Goal: Find specific page/section: Find specific page/section

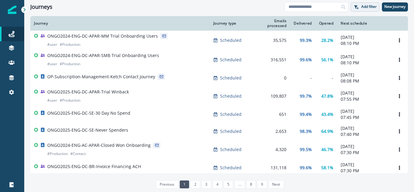
click at [354, 7] on icon "button" at bounding box center [355, 7] width 5 height 5
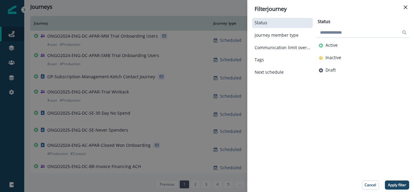
paste input "*******"
type input "*******"
click at [401, 6] on button "Close" at bounding box center [405, 7] width 10 height 10
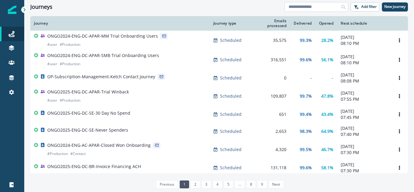
click at [312, 6] on input at bounding box center [316, 7] width 64 height 10
paste input "*******"
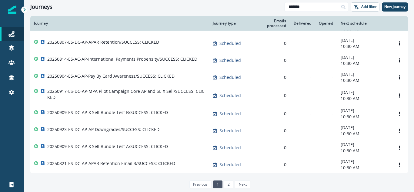
scroll to position [395, 0]
type input "*******"
click at [229, 186] on link "2" at bounding box center [228, 184] width 9 height 8
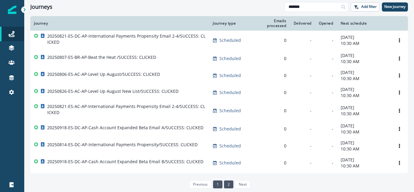
click at [220, 185] on link "1" at bounding box center [217, 184] width 9 height 8
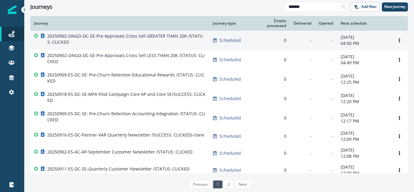
click at [111, 36] on p "20250902-ONGO-DC-SE-Pre-Approvals Cross Sell GREATER THAN 20K /STATUS: CLICKED" at bounding box center [126, 39] width 158 height 12
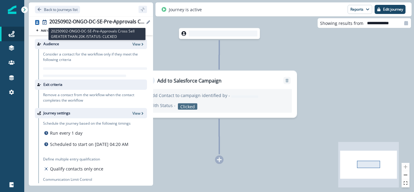
click at [107, 24] on div "20250902-ONGO-DC-SE-Pre-Approvals Cross Sell GREATER THAN 20K /STATUS: CLICKED" at bounding box center [96, 22] width 95 height 7
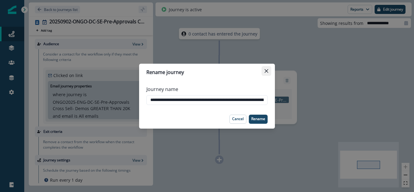
click at [265, 68] on button "Close" at bounding box center [266, 71] width 10 height 10
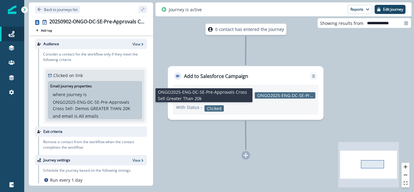
click at [271, 94] on p "ONGO2025-ENG-DC-SE-Pre-Approvals Cross Sell Greater Than 20k" at bounding box center [285, 95] width 61 height 6
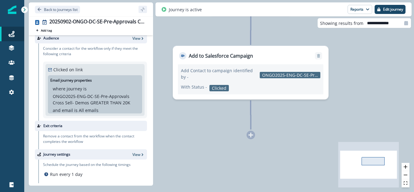
scroll to position [5, 0]
drag, startPoint x: 54, startPoint y: 98, endPoint x: 109, endPoint y: 101, distance: 55.2
click at [109, 101] on p "ONGO2025-ENG-DC-SE-Pre-Approvals Cross Sell- Demos GREATER THAN 20K" at bounding box center [95, 99] width 84 height 13
copy p "ONGO2025-ENG-DC-SE-Pre-Approvals Cross Sell- Demos GREATER"
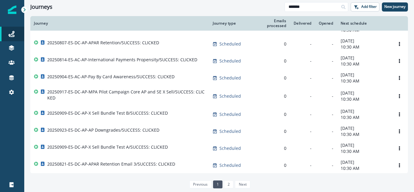
scroll to position [395, 0]
click at [229, 181] on link "2" at bounding box center [228, 184] width 9 height 8
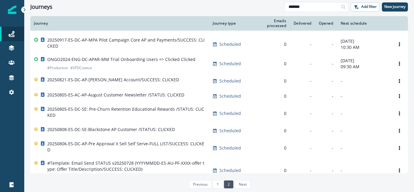
scroll to position [168, 0]
